Goal: Contribute content: Add original content to the website for others to see

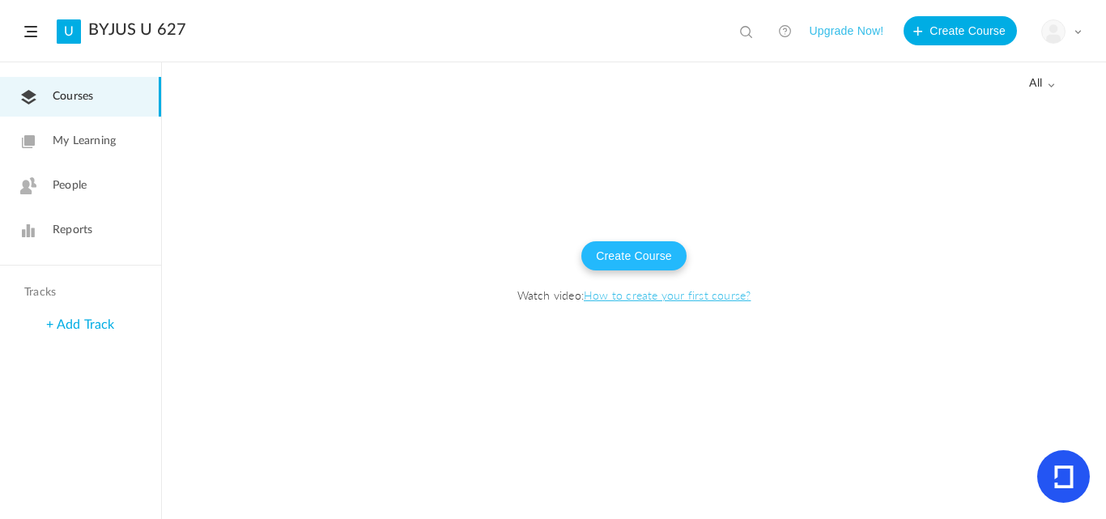
click at [634, 253] on button "Create Course" at bounding box center [633, 255] width 105 height 29
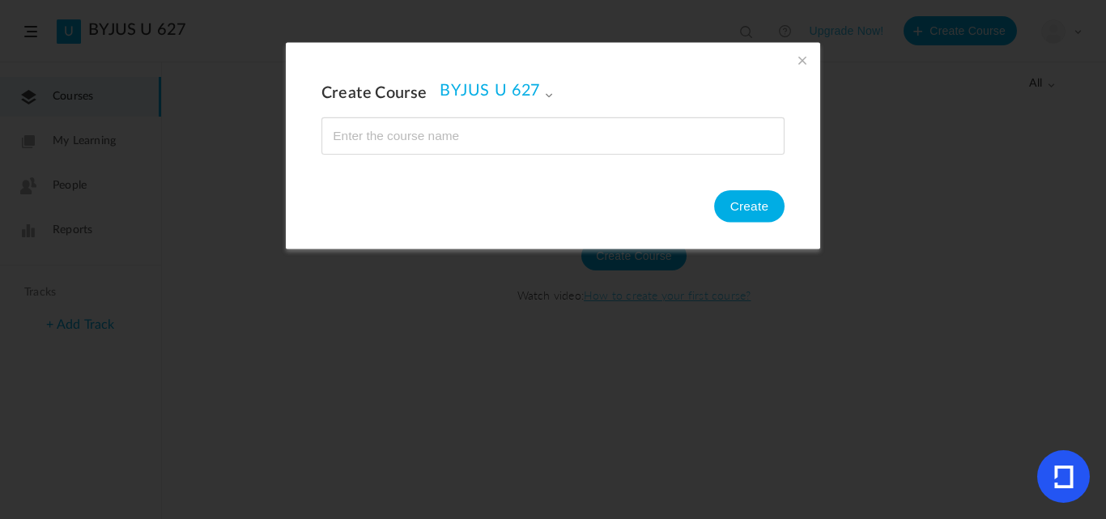
click at [633, 133] on input "name" at bounding box center [552, 136] width 461 height 36
type input "MATHS"
click at [737, 204] on button "Create" at bounding box center [749, 206] width 70 height 32
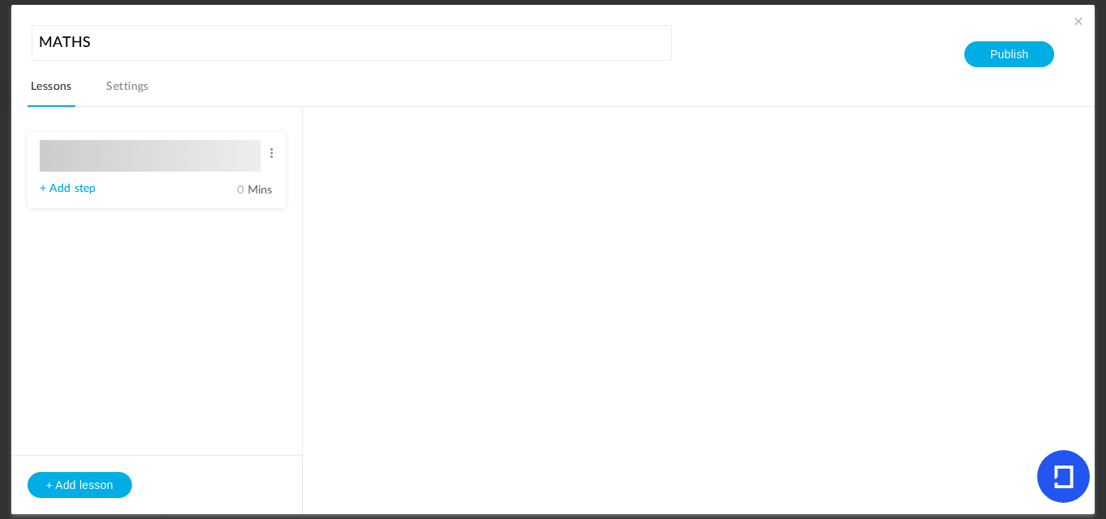
type input "Lesson 1"
type input "0"
type input "Step 1"
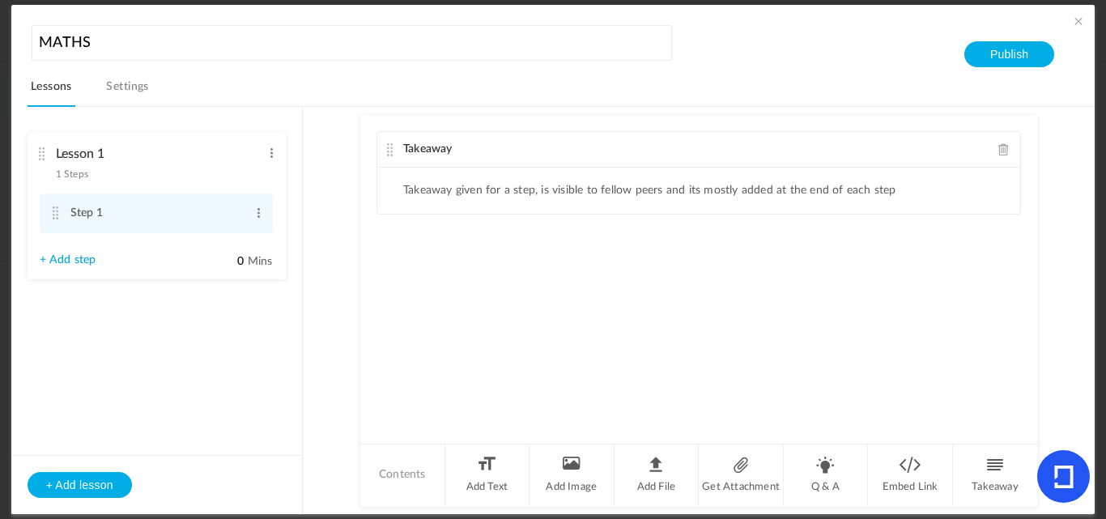
click at [134, 92] on link "Settings" at bounding box center [127, 91] width 49 height 31
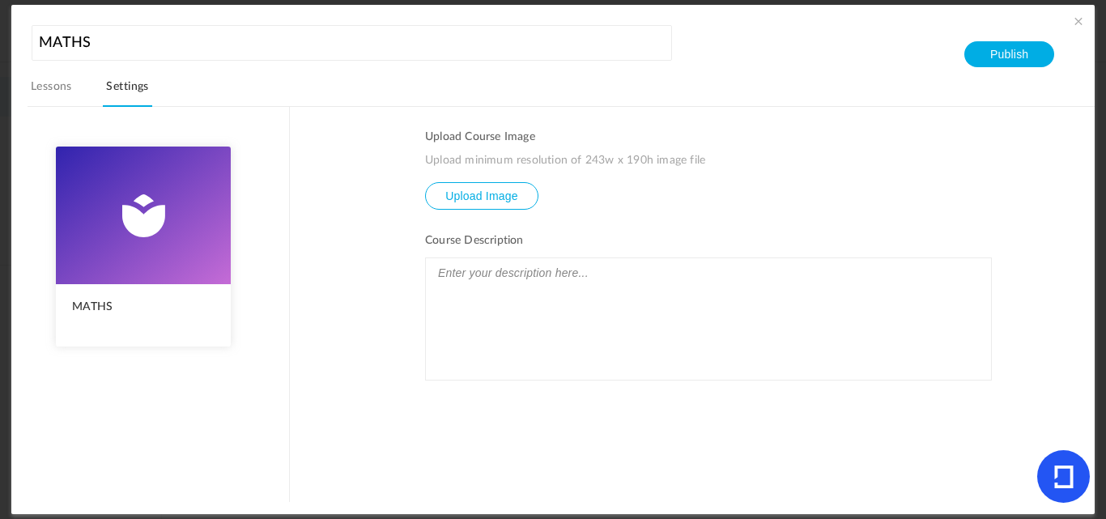
click at [47, 86] on link "Lessons" at bounding box center [52, 91] width 48 height 31
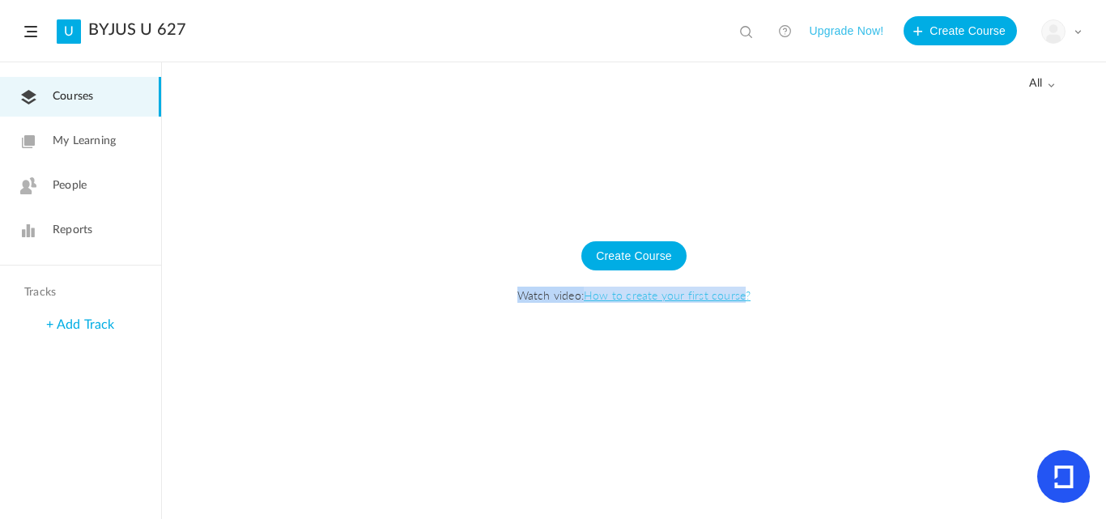
drag, startPoint x: 619, startPoint y: 253, endPoint x: 744, endPoint y: 294, distance: 131.1
click at [744, 294] on div "Create Course Watch video: How to create your first course?" at bounding box center [633, 280] width 911 height 142
click at [883, 295] on span "Watch video: How to create your first course?" at bounding box center [633, 295] width 911 height 16
drag, startPoint x: 654, startPoint y: 252, endPoint x: 498, endPoint y: 378, distance: 200.9
click at [498, 378] on div at bounding box center [634, 310] width 944 height 418
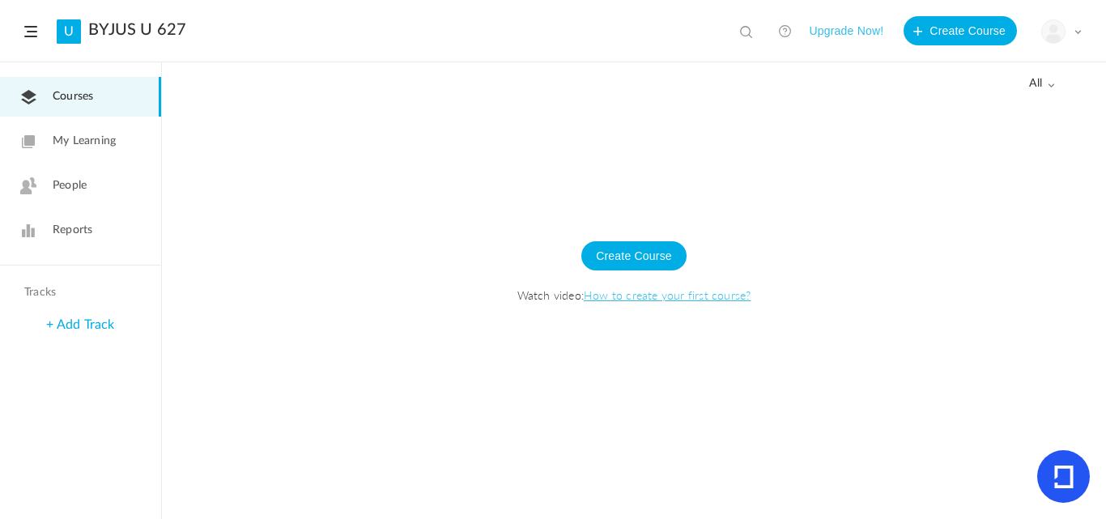
drag, startPoint x: 80, startPoint y: 95, endPoint x: 401, endPoint y: 154, distance: 325.9
click at [401, 154] on div at bounding box center [634, 310] width 944 height 418
